Goal: Task Accomplishment & Management: Manage account settings

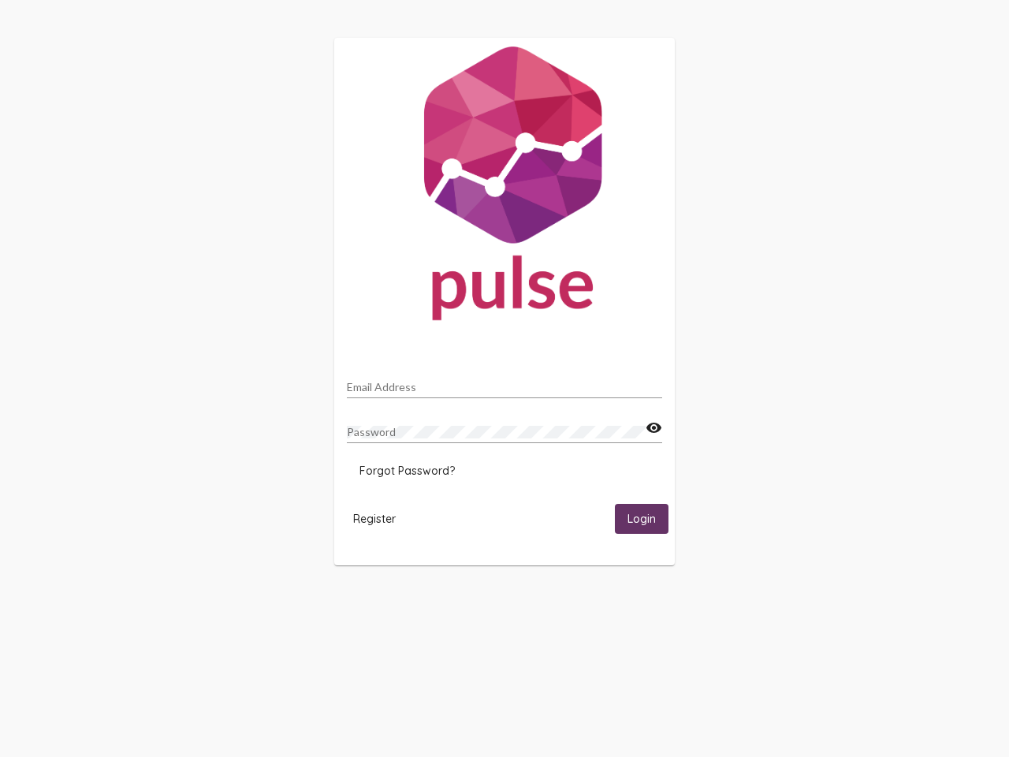
click at [504, 382] on input "Email Address" at bounding box center [504, 387] width 315 height 13
click at [653, 428] on mat-icon "visibility" at bounding box center [654, 428] width 17 height 19
click at [407, 471] on span "Forgot Password?" at bounding box center [406, 470] width 95 height 14
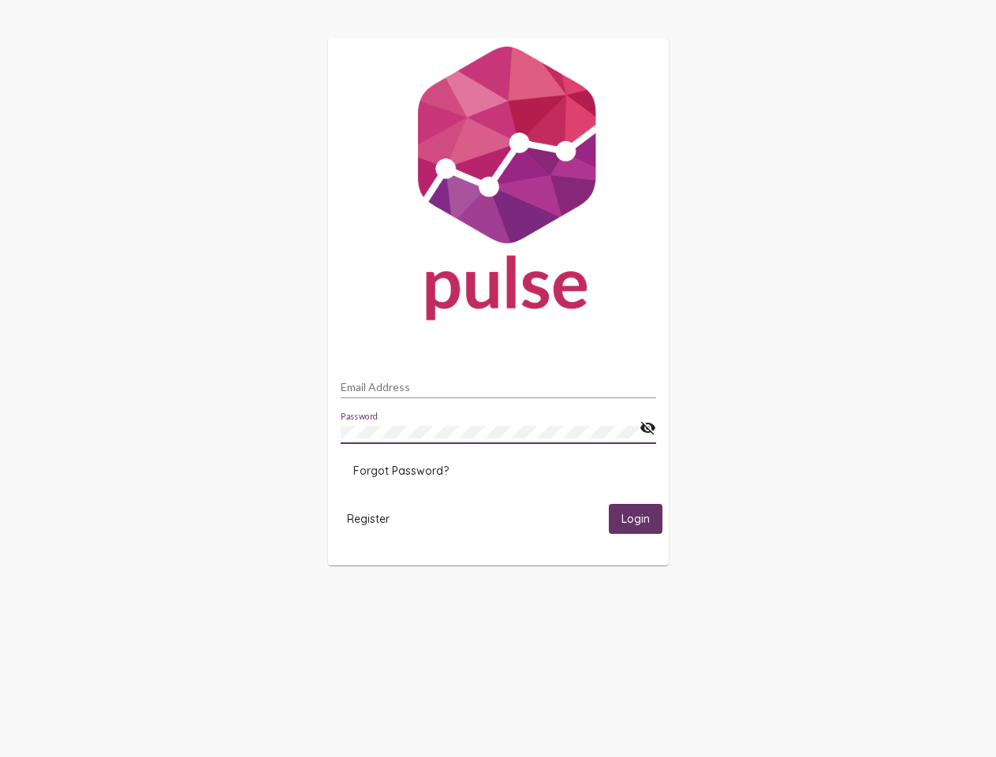
click at [374, 518] on span "Register" at bounding box center [368, 519] width 43 height 14
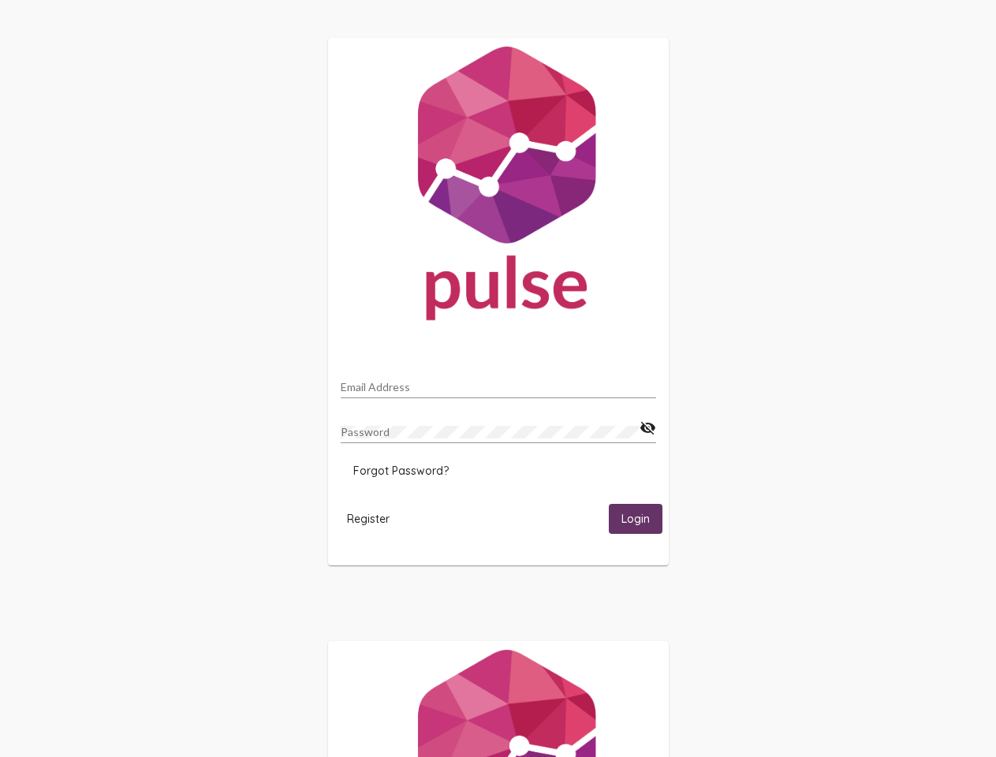
click at [642, 518] on span "Login" at bounding box center [635, 519] width 28 height 14
